Goal: Task Accomplishment & Management: Manage account settings

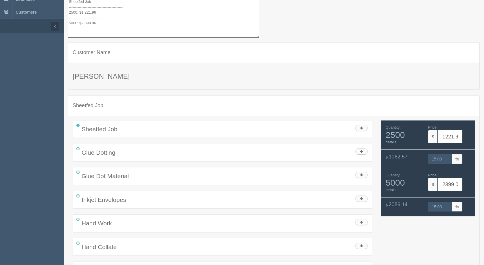
scroll to position [74, 0]
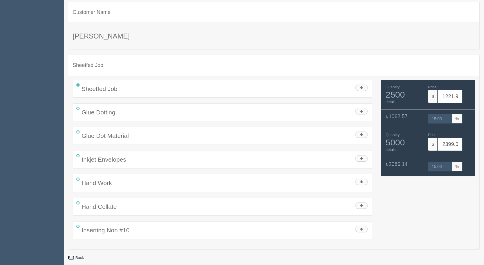
click at [69, 258] on link "Edit" at bounding box center [71, 257] width 6 height 4
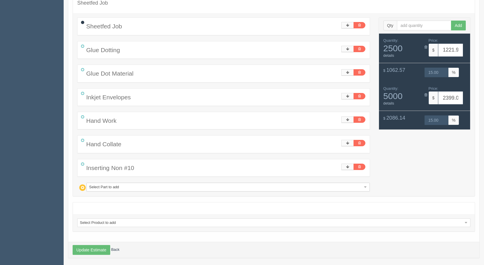
scroll to position [101, 0]
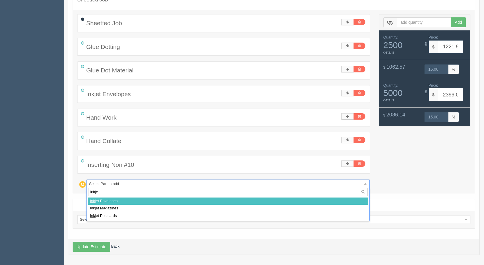
type input "inkjet"
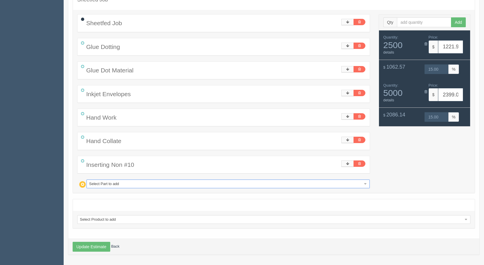
select select
type input "1251.86"
type input "15.00"
type input "2443.91"
type input "15.00"
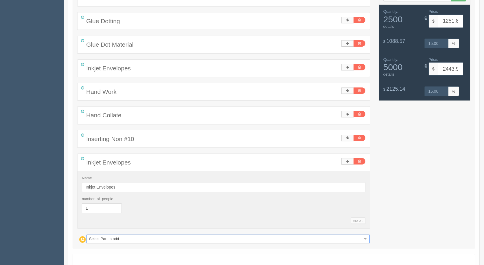
scroll to position [182, 0]
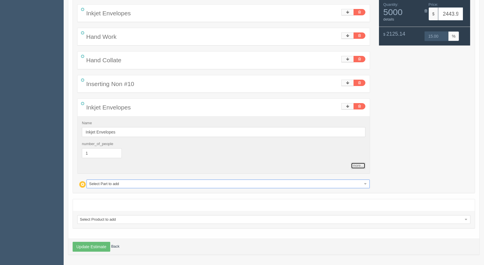
click at [352, 167] on link "more..." at bounding box center [358, 165] width 14 height 6
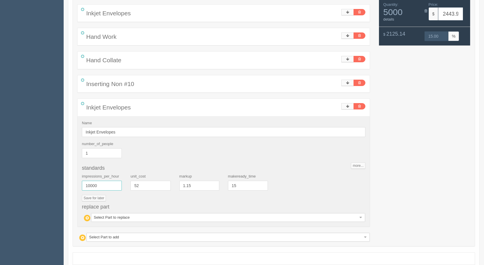
drag, startPoint x: 10, startPoint y: 173, endPoint x: 4, endPoint y: 150, distance: 23.4
click at [0, 154] on section "Dockets Estimates Customers" at bounding box center [242, 75] width 484 height 485
type input "7000"
type input "1258.26"
type input "15.00"
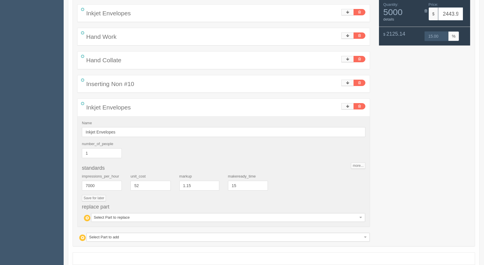
type input "2456.73"
type input "15.00"
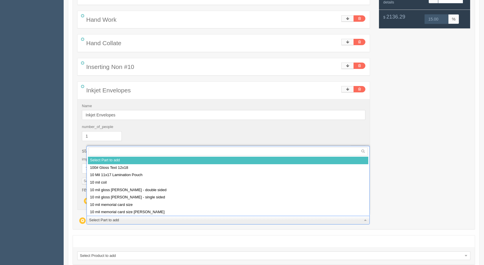
scroll to position [235, 0]
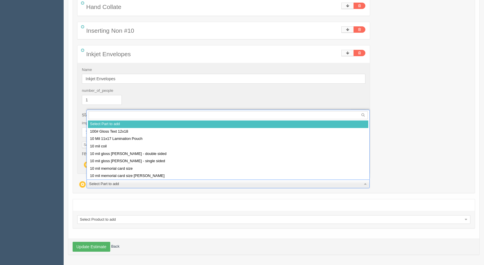
drag, startPoint x: 118, startPoint y: 233, endPoint x: 97, endPoint y: 248, distance: 25.7
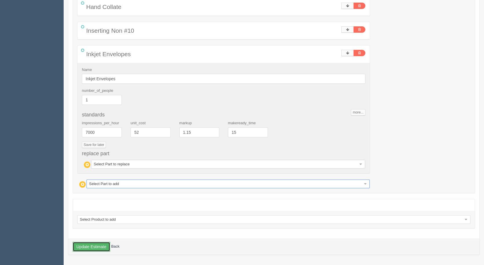
click at [97, 248] on button "Update Estimate" at bounding box center [92, 247] width 38 height 10
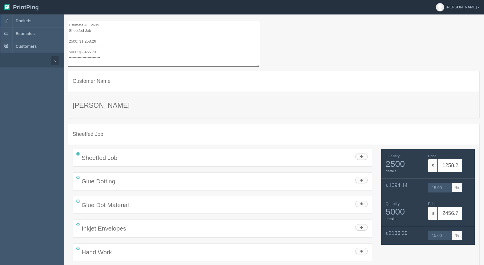
drag, startPoint x: 108, startPoint y: 60, endPoint x: 39, endPoint y: -25, distance: 109.9
click at [39, 0] on html "PrintPing Gerry Administration Edit account ( info@allrushbindery.com ) Logout …" at bounding box center [242, 178] width 484 height 357
